Goal: Task Accomplishment & Management: Manage account settings

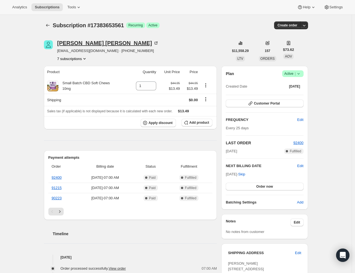
click at [86, 44] on div "[PERSON_NAME]" at bounding box center [107, 43] width 101 height 6
click at [82, 58] on button "7 subscriptions" at bounding box center [72, 59] width 30 height 6
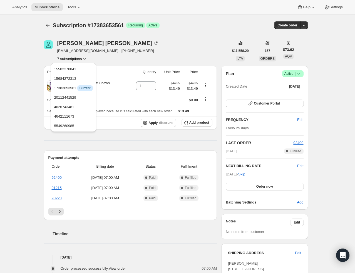
click at [82, 58] on button "7 subscriptions" at bounding box center [72, 59] width 30 height 6
click at [152, 64] on div "[PERSON_NAME] [EMAIL_ADDRESS][DOMAIN_NAME] · [PHONE_NUMBER] 7 subscriptions $11…" at bounding box center [173, 242] width 268 height 423
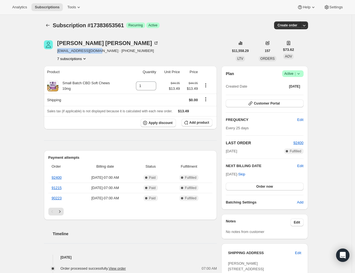
drag, startPoint x: 57, startPoint y: 51, endPoint x: 101, endPoint y: 48, distance: 43.7
click at [101, 48] on div "[PERSON_NAME] [EMAIL_ADDRESS][DOMAIN_NAME] · [PHONE_NUMBER] 7 subscriptions" at bounding box center [136, 50] width 185 height 21
copy span "[EMAIL_ADDRESS][DOMAIN_NAME]"
click at [83, 57] on button "7 subscriptions" at bounding box center [72, 59] width 30 height 6
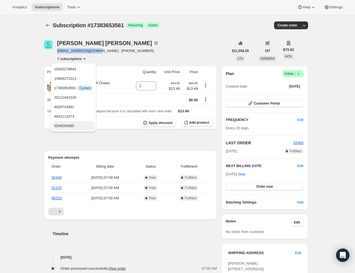
click at [81, 123] on span "5549260985" at bounding box center [73, 126] width 39 height 6
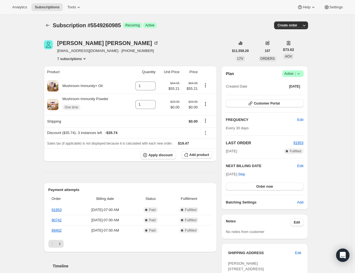
click at [75, 57] on button "7 subscriptions" at bounding box center [72, 59] width 30 height 6
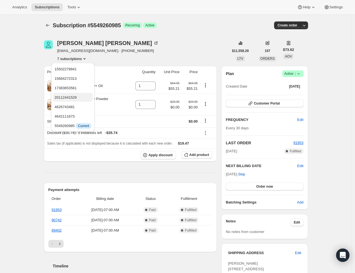
click at [76, 96] on span "20112441529" at bounding box center [65, 97] width 22 height 4
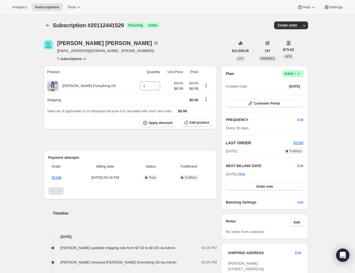
click at [75, 58] on button "7 subscriptions" at bounding box center [72, 59] width 30 height 6
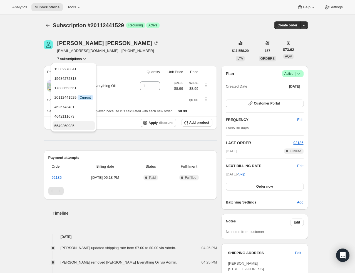
click at [72, 125] on span "5549260985" at bounding box center [64, 126] width 20 height 4
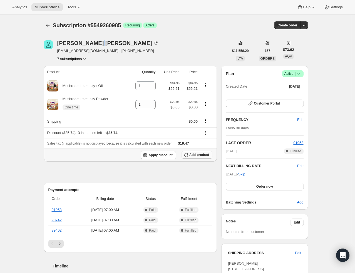
click at [194, 156] on span "Add product" at bounding box center [199, 154] width 20 height 4
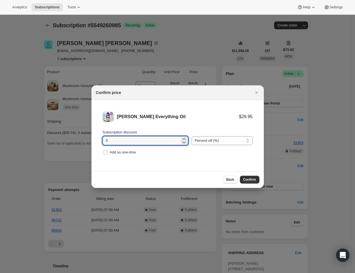
drag, startPoint x: 155, startPoint y: 140, endPoint x: 32, endPoint y: 138, distance: 123.0
type input "70"
click at [251, 179] on span "Confirm" at bounding box center [249, 179] width 13 height 4
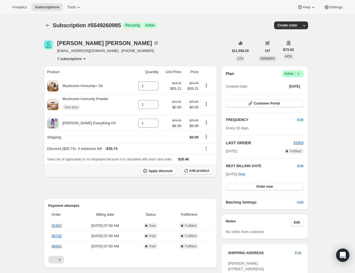
click at [192, 170] on span "Add product" at bounding box center [199, 170] width 20 height 4
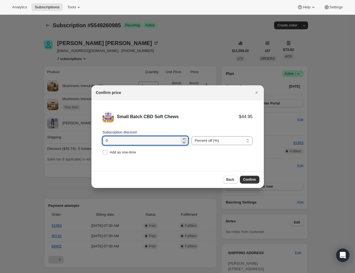
drag, startPoint x: 122, startPoint y: 141, endPoint x: 68, endPoint y: 133, distance: 55.0
type input "70"
click at [252, 180] on span "Confirm" at bounding box center [249, 179] width 13 height 4
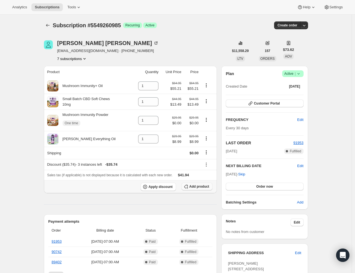
click at [197, 185] on span "Add product" at bounding box center [199, 186] width 20 height 4
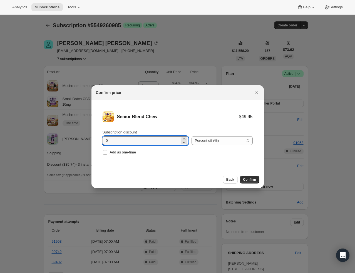
drag, startPoint x: 120, startPoint y: 139, endPoint x: 69, endPoint y: 130, distance: 51.0
type input "70"
click at [246, 177] on span "Confirm" at bounding box center [249, 179] width 13 height 4
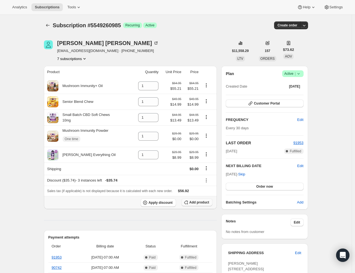
click at [204, 204] on span "Add product" at bounding box center [199, 202] width 20 height 4
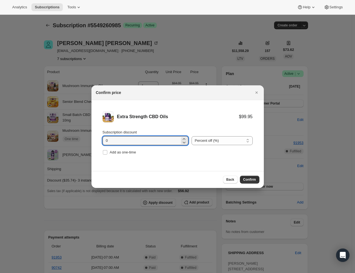
drag, startPoint x: 81, startPoint y: 138, endPoint x: 57, endPoint y: 134, distance: 24.3
type input "70"
drag, startPoint x: 249, startPoint y: 179, endPoint x: 310, endPoint y: 193, distance: 63.2
click at [249, 179] on span "Confirm" at bounding box center [249, 179] width 13 height 4
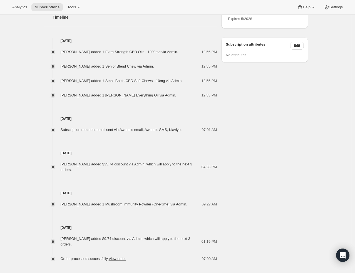
scroll to position [297, 0]
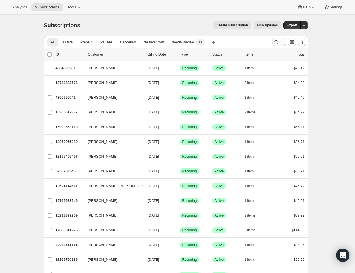
click at [276, 41] on icon "Search and filter results" at bounding box center [276, 42] width 6 height 6
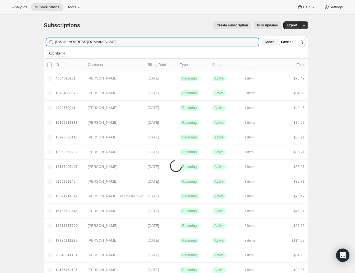
type input "[EMAIL_ADDRESS][DOMAIN_NAME]"
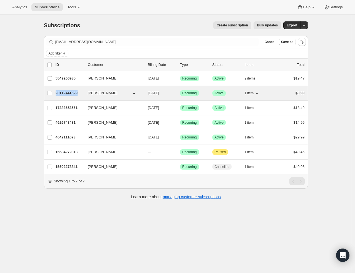
click at [72, 93] on p "20112441529" at bounding box center [70, 93] width 28 height 6
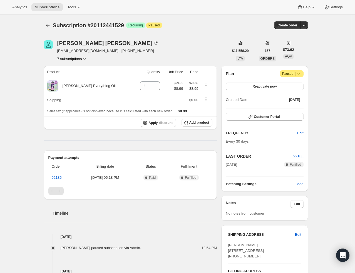
click at [79, 58] on button "7 subscriptions" at bounding box center [72, 59] width 30 height 6
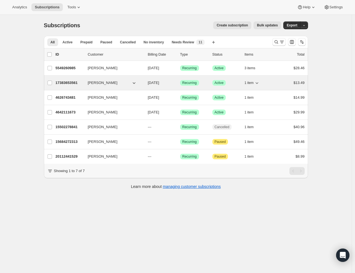
click at [71, 82] on p "17383653561" at bounding box center [70, 83] width 28 height 6
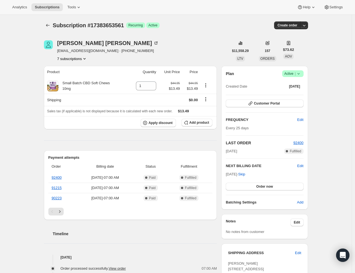
click at [301, 74] on icon at bounding box center [298, 74] width 6 height 6
click at [297, 84] on span "Pause subscription" at bounding box center [291, 84] width 31 height 4
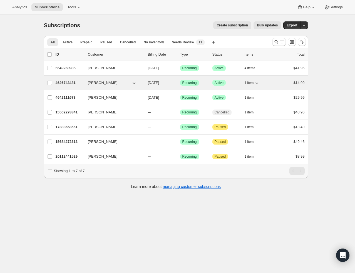
click at [65, 83] on p "4626743481" at bounding box center [70, 83] width 28 height 6
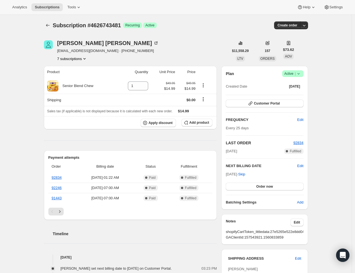
click at [295, 74] on span "|" at bounding box center [294, 73] width 1 height 4
click at [295, 86] on span "Pause subscription" at bounding box center [291, 84] width 31 height 4
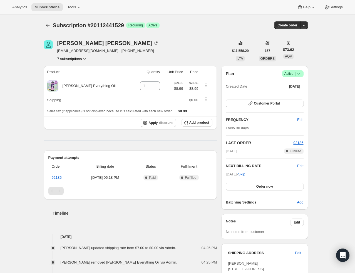
click at [303, 72] on span "Success Active |" at bounding box center [292, 73] width 21 height 7
click at [291, 86] on span "Pause subscription" at bounding box center [291, 84] width 31 height 4
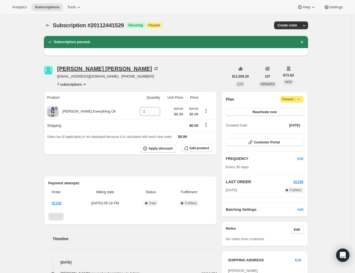
click at [94, 68] on div "[PERSON_NAME]" at bounding box center [107, 69] width 101 height 6
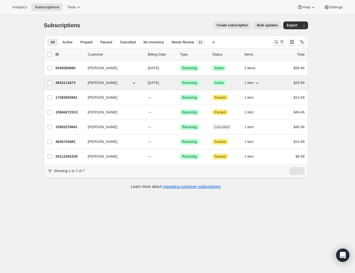
click at [74, 83] on p "4642111673" at bounding box center [70, 83] width 28 height 6
